Goal: Check status: Check status

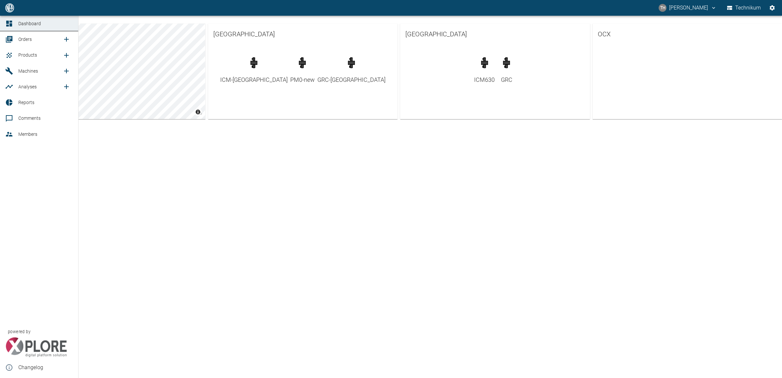
click at [15, 70] on link "Machines" at bounding box center [39, 71] width 78 height 16
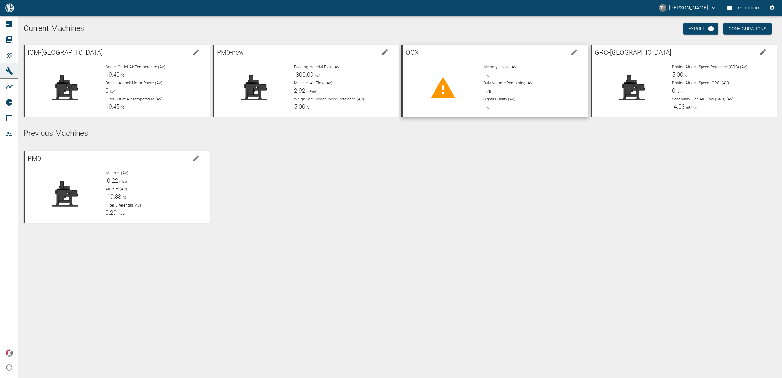
click at [483, 79] on div "Memory Usage (AV) - %" at bounding box center [532, 71] width 99 height 15
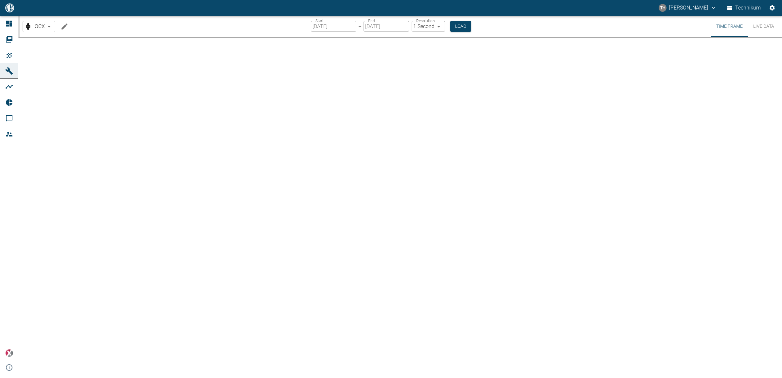
type input "2min"
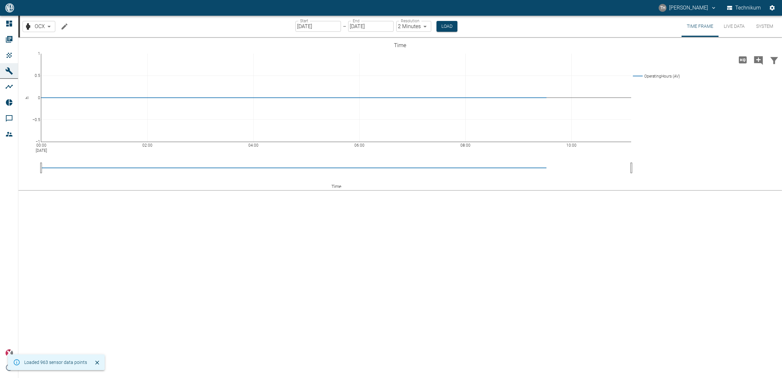
click at [329, 25] on input "[DATE]" at bounding box center [317, 26] width 45 height 11
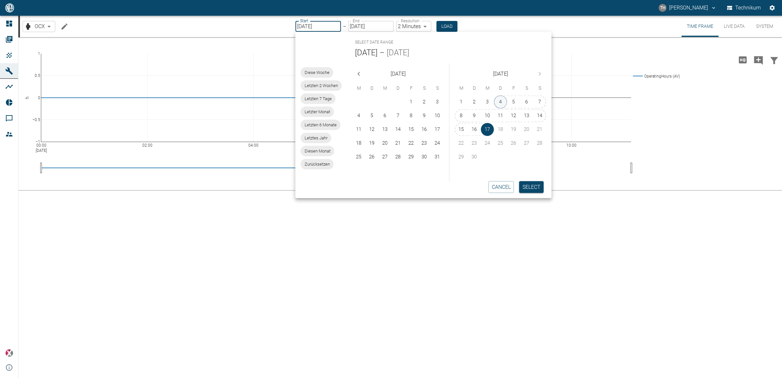
click at [498, 102] on button "4" at bounding box center [500, 102] width 13 height 13
type input "[DATE]"
click at [500, 102] on button "4" at bounding box center [500, 102] width 13 height 13
type input "[DATE]"
click at [526, 183] on button "Select" at bounding box center [531, 187] width 25 height 12
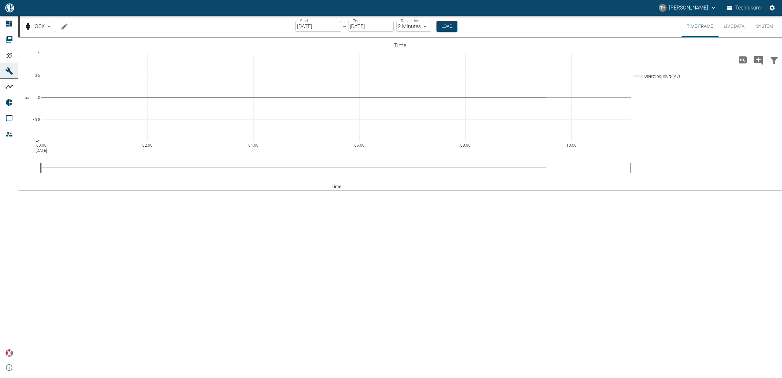
click at [424, 28] on body "TH [PERSON_NAME] Technikum Dashboard Orders Products Machines Analyses Reports …" at bounding box center [391, 189] width 782 height 378
click at [415, 44] on li "1 Second" at bounding box center [414, 40] width 36 height 12
type input "1sec"
click at [449, 22] on button "Load" at bounding box center [445, 26] width 21 height 11
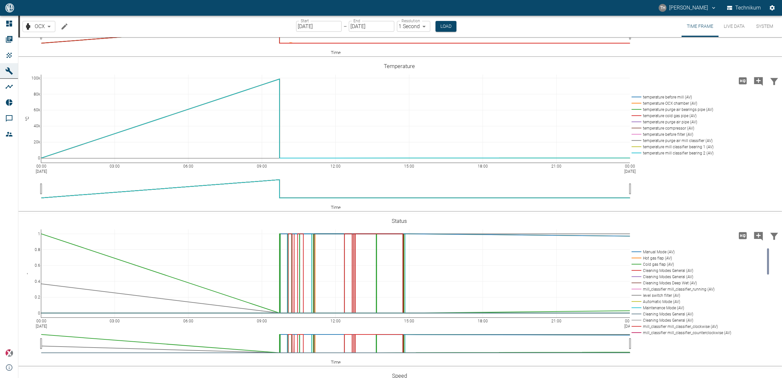
scroll to position [613, 0]
drag, startPoint x: 363, startPoint y: 140, endPoint x: 362, endPoint y: 144, distance: 4.0
drag, startPoint x: 295, startPoint y: 60, endPoint x: 297, endPoint y: 108, distance: 48.4
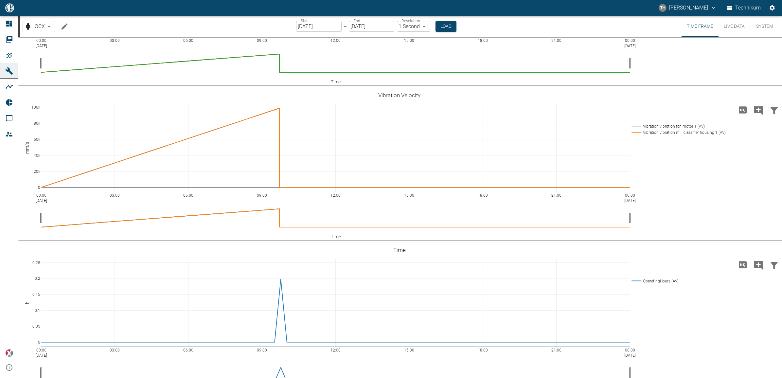
scroll to position [123, 0]
